Goal: Complete application form: Complete application form

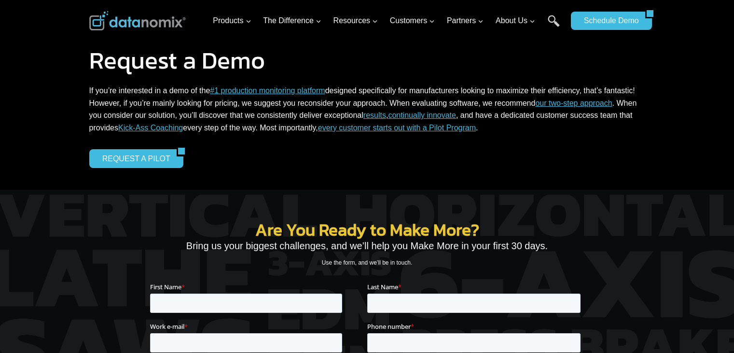
click at [108, 154] on link "REQUEST A PILOT" at bounding box center [132, 158] width 87 height 18
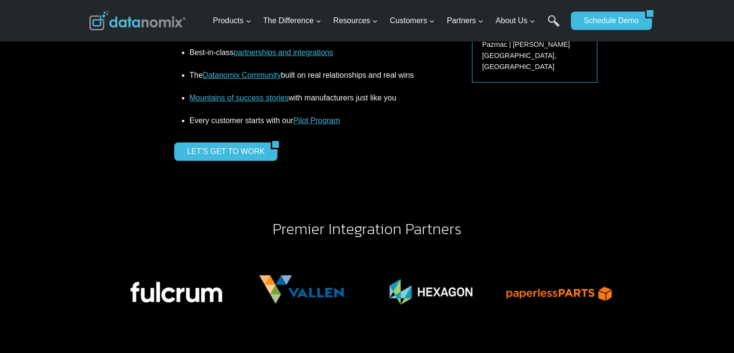
scroll to position [1544, 0]
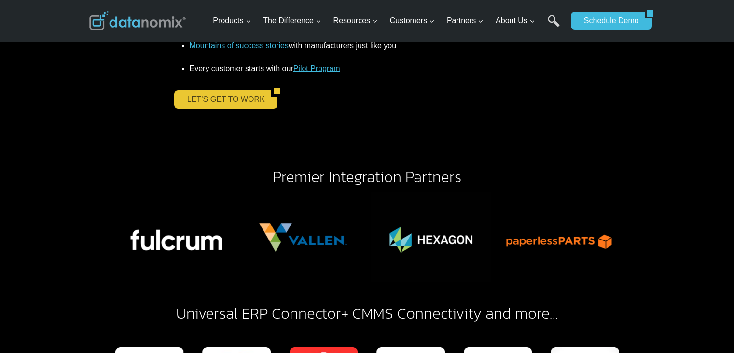
click at [218, 96] on link "LET’S GET TO WORK" at bounding box center [222, 99] width 97 height 18
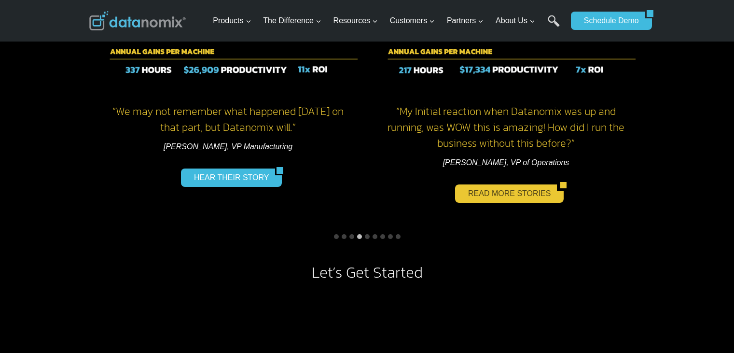
scroll to position [820, 0]
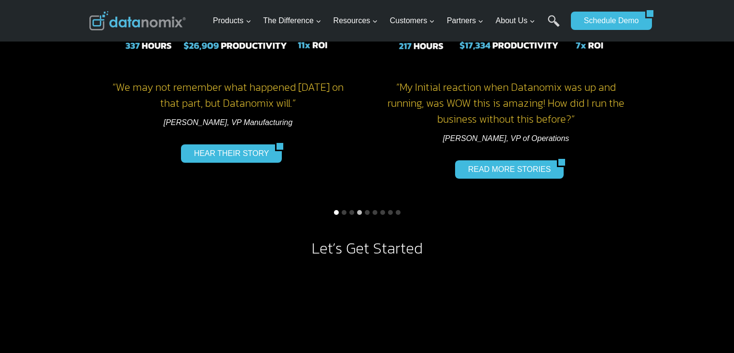
click at [335, 210] on button "Go to slide 1" at bounding box center [336, 212] width 5 height 5
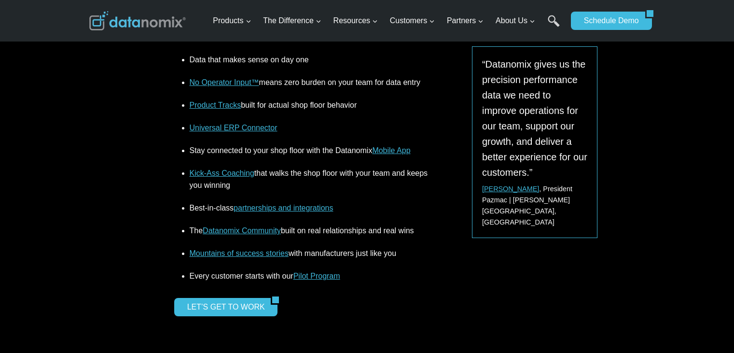
scroll to position [1447, 0]
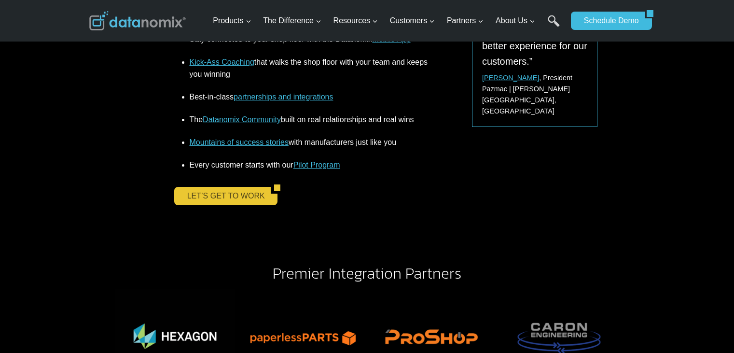
click at [229, 200] on link "LET’S GET TO WORK" at bounding box center [222, 196] width 97 height 18
